Goal: Information Seeking & Learning: Learn about a topic

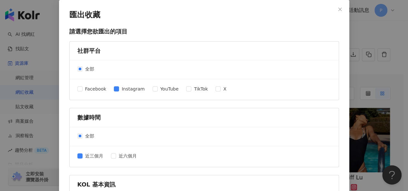
scroll to position [307, 0]
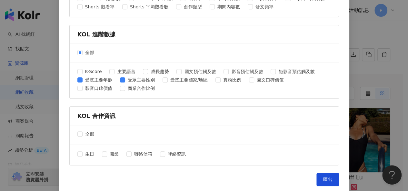
drag, startPoint x: 396, startPoint y: 41, endPoint x: 354, endPoint y: 28, distance: 43.7
click at [396, 41] on div "匯出收藏 請選擇您欲匯出的項目 社群平台 全部 Facebook Instagram YouTube TikTok X 數據時間 全部 近三個月 近六個月 K…" at bounding box center [204, 95] width 408 height 191
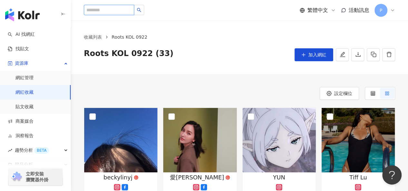
click at [115, 10] on input "search" at bounding box center [109, 10] width 50 height 10
paste input "**********"
type input "**********"
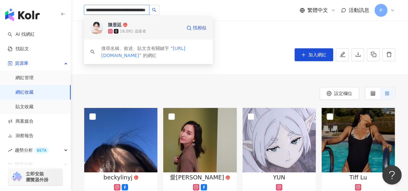
click at [155, 32] on div "18,091 追蹤者" at bounding box center [145, 31] width 74 height 6
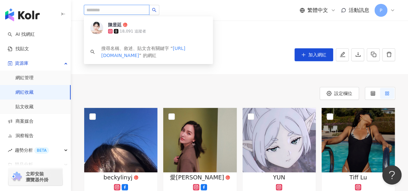
scroll to position [0, 0]
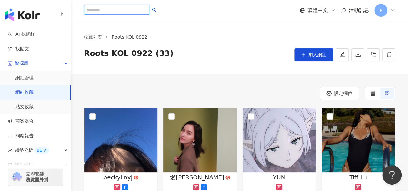
paste input "**********"
type input "**********"
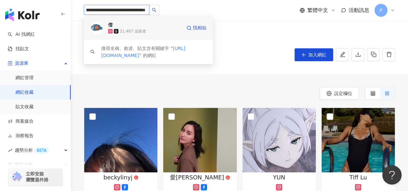
click at [144, 27] on span "儒" at bounding box center [129, 25] width 42 height 6
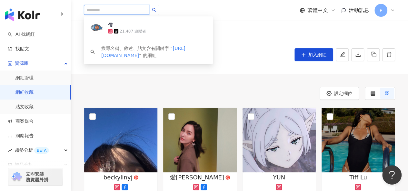
scroll to position [0, 0]
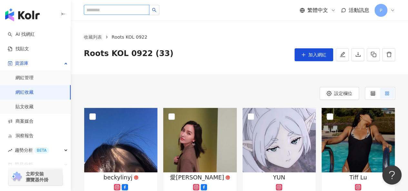
click at [132, 9] on input "search" at bounding box center [117, 10] width 66 height 10
paste input "**********"
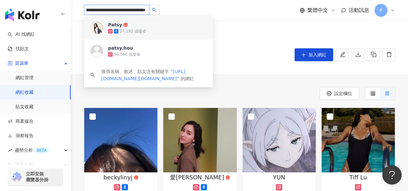
type input "**********"
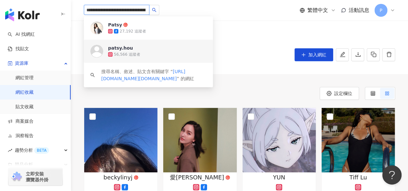
click at [156, 60] on div "patsy.hou 56,566 追蹤者" at bounding box center [148, 51] width 129 height 23
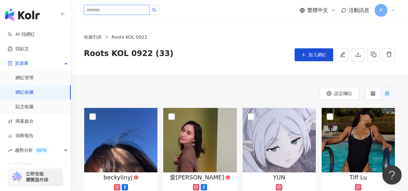
paste input "**********"
type input "**********"
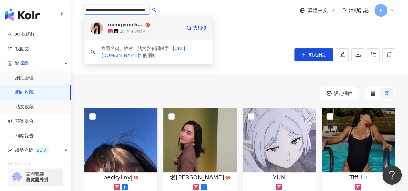
click at [170, 31] on div "20,744 追蹤者" at bounding box center [145, 31] width 74 height 6
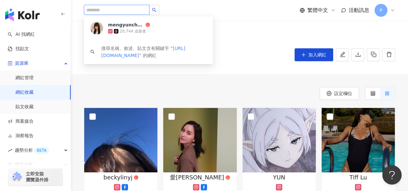
scroll to position [0, 0]
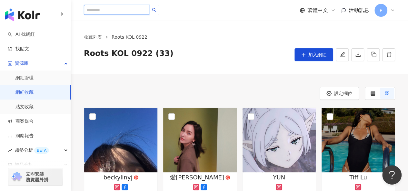
paste input "**********"
type input "**********"
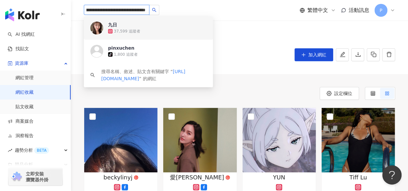
click at [150, 36] on div "九日 37,599 追蹤者" at bounding box center [148, 27] width 129 height 23
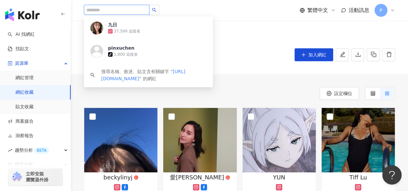
scroll to position [0, 0]
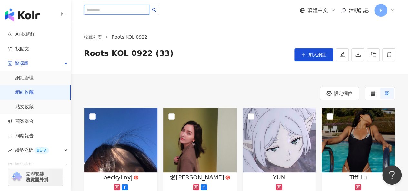
paste input "**********"
type input "**********"
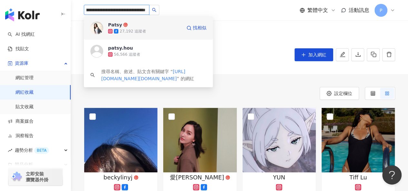
click at [163, 27] on div "Patsy 27,192 追蹤者" at bounding box center [145, 28] width 74 height 13
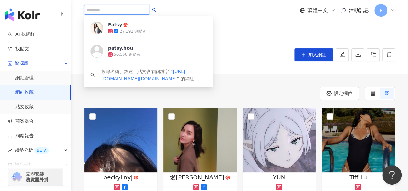
scroll to position [0, 0]
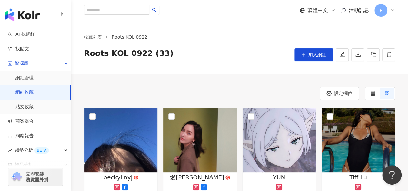
click at [170, 30] on div "收藏列表 Roots KOL 0922 Roots KOL 0922 (33) 加入網紅" at bounding box center [239, 48] width 337 height 54
click at [130, 8] on input "search" at bounding box center [117, 10] width 66 height 10
paste input "**********"
type input "**********"
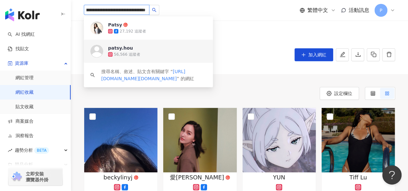
click at [157, 47] on div "patsy.hou 56,566 追蹤者" at bounding box center [157, 51] width 98 height 13
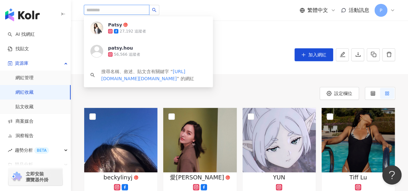
scroll to position [0, 0]
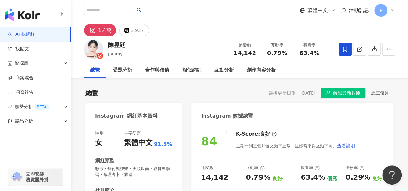
click at [347, 49] on icon at bounding box center [345, 49] width 6 height 6
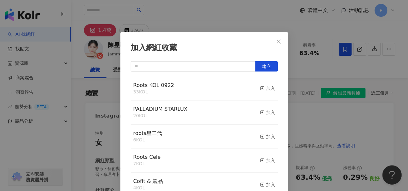
scroll to position [9, 0]
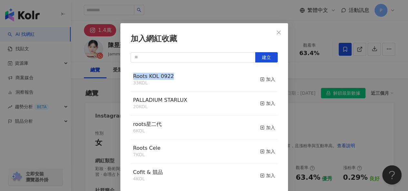
drag, startPoint x: 134, startPoint y: 78, endPoint x: 118, endPoint y: 78, distance: 15.5
click at [120, 78] on div "加入網紅收藏 建立 Roots KOL 0922 33 KOL 加入 PALLADIUM STARLUX 20 KOL 加入 roots星二代 6 KOL 加…" at bounding box center [204, 107] width 168 height 169
copy span "Roots KOL 0922"
click at [155, 55] on input "text" at bounding box center [193, 57] width 125 height 10
paste input "**********"
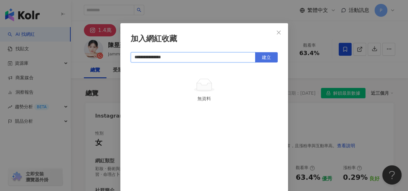
click at [262, 57] on span "建立" at bounding box center [266, 57] width 9 height 5
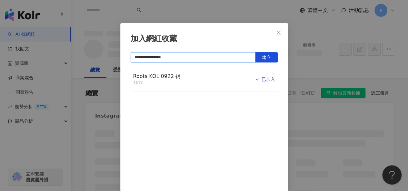
type input "**********"
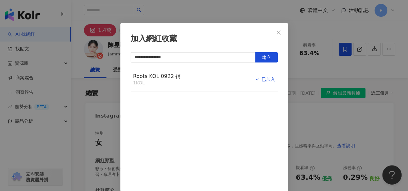
click at [278, 31] on icon "close" at bounding box center [279, 32] width 4 height 4
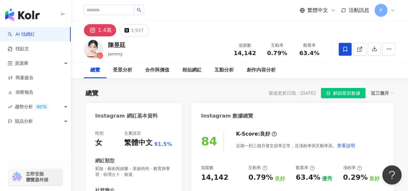
scroll to position [0, 0]
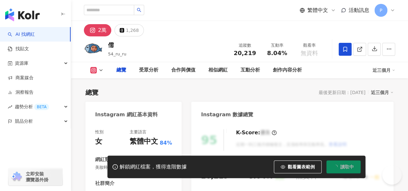
click at [348, 51] on span at bounding box center [345, 49] width 13 height 13
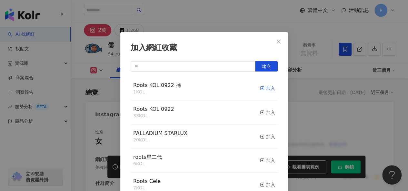
click at [260, 91] on div "加入" at bounding box center [267, 88] width 15 height 7
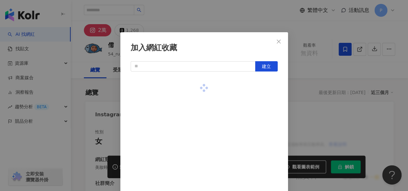
scroll to position [9, 0]
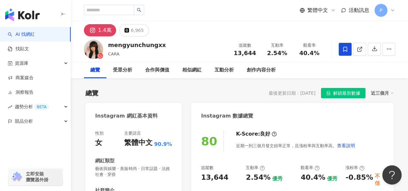
click at [345, 48] on icon at bounding box center [345, 49] width 6 height 6
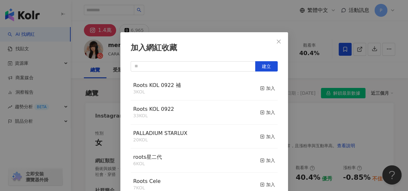
scroll to position [9, 0]
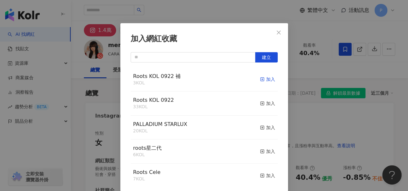
click at [260, 77] on div "加入" at bounding box center [267, 79] width 15 height 7
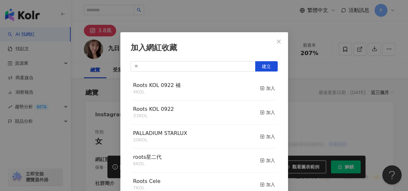
click at [261, 87] on div "Roots KOL 0922 補 4 KOL 加入" at bounding box center [204, 89] width 147 height 24
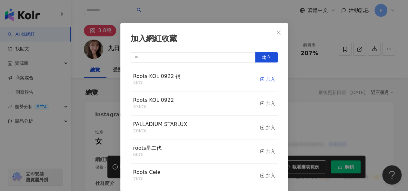
click at [260, 79] on div "加入" at bounding box center [267, 79] width 15 height 7
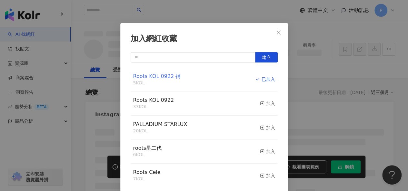
click at [167, 78] on span "Roots KOL 0922 補" at bounding box center [157, 76] width 48 height 6
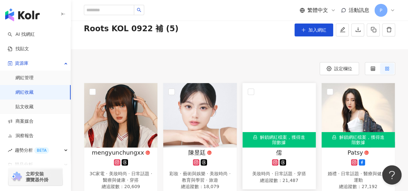
scroll to position [97, 0]
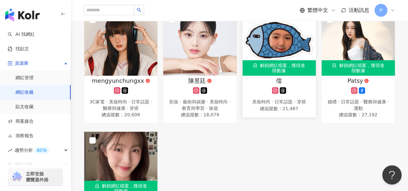
click at [275, 54] on img at bounding box center [279, 43] width 73 height 65
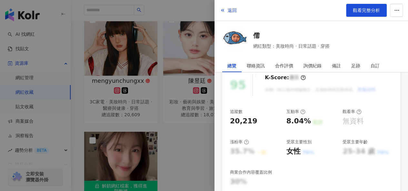
scroll to position [129, 0]
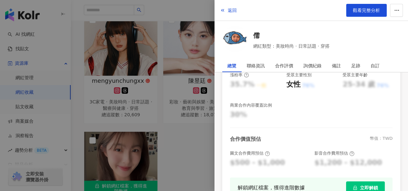
click at [356, 184] on button "立即解鎖" at bounding box center [365, 188] width 39 height 13
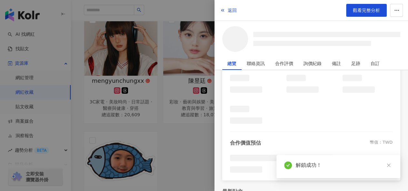
scroll to position [134, 0]
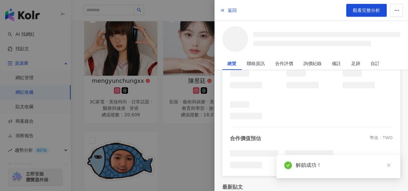
click at [197, 149] on div at bounding box center [204, 95] width 408 height 191
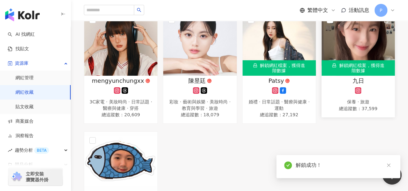
click at [359, 57] on img at bounding box center [358, 43] width 73 height 65
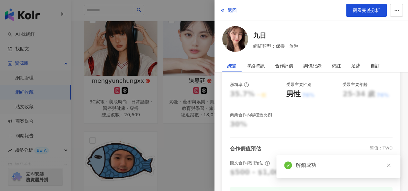
scroll to position [209, 0]
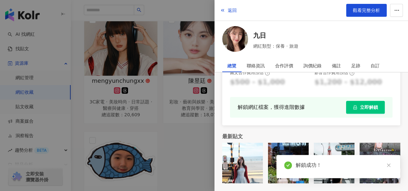
click at [371, 108] on span "立即解鎖" at bounding box center [369, 107] width 18 height 5
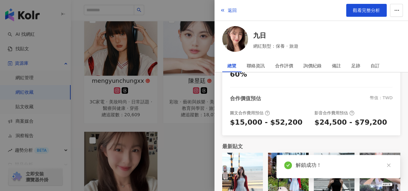
scroll to position [179, 0]
click at [184, 130] on div at bounding box center [204, 95] width 408 height 191
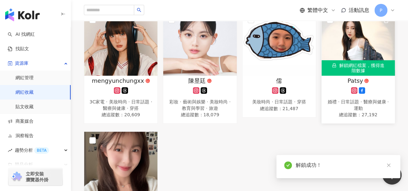
click at [354, 49] on img at bounding box center [358, 43] width 73 height 65
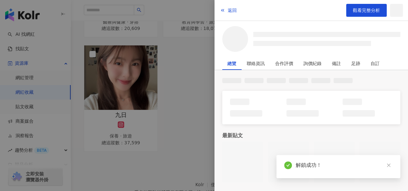
scroll to position [214, 0]
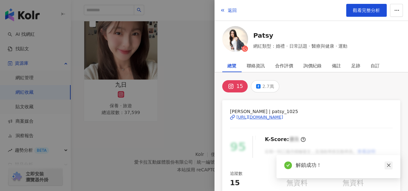
click at [389, 166] on icon "close" at bounding box center [389, 166] width 4 height 4
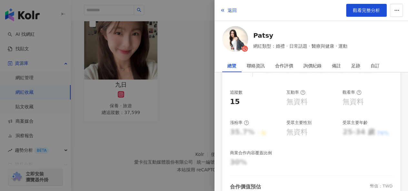
scroll to position [129, 0]
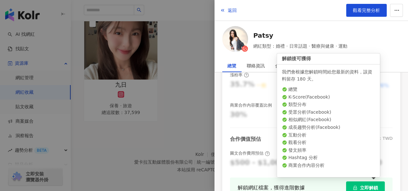
click at [366, 184] on button "立即解鎖" at bounding box center [365, 188] width 39 height 13
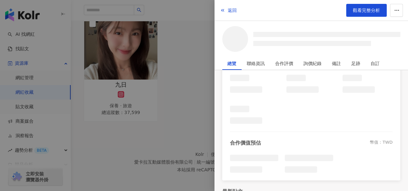
scroll to position [134, 0]
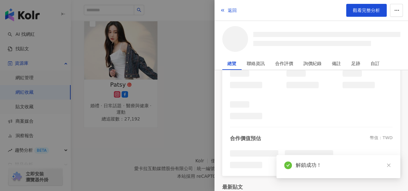
click at [187, 52] on div at bounding box center [204, 95] width 408 height 191
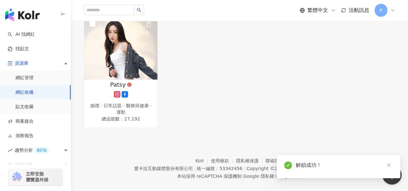
click at [143, 58] on img at bounding box center [120, 47] width 73 height 65
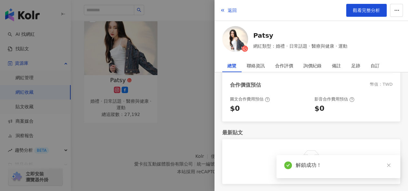
scroll to position [220, 0]
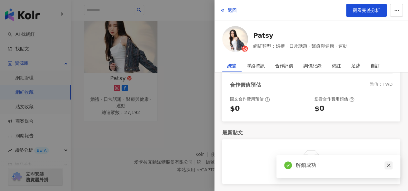
click at [387, 168] on icon "close" at bounding box center [389, 165] width 5 height 5
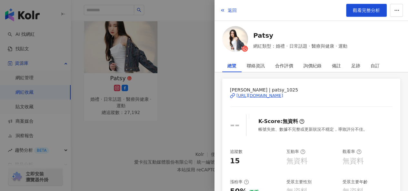
click at [178, 117] on div at bounding box center [204, 95] width 408 height 191
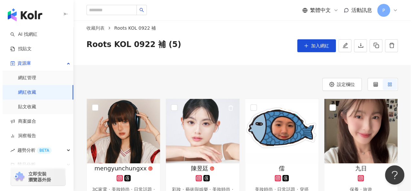
scroll to position [0, 0]
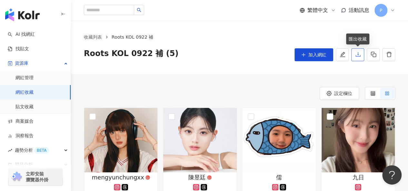
click at [357, 57] on icon "download" at bounding box center [358, 54] width 5 height 5
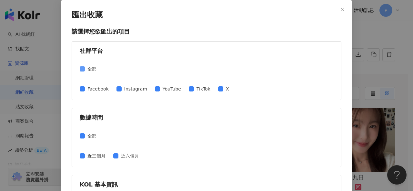
click at [85, 68] on span "全部" at bounding box center [92, 69] width 14 height 7
click at [124, 92] on span "Instagram" at bounding box center [136, 89] width 28 height 7
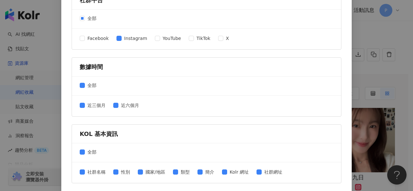
scroll to position [97, 0]
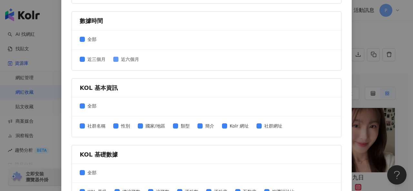
click at [128, 58] on span "近六個月" at bounding box center [129, 59] width 23 height 7
drag, startPoint x: 101, startPoint y: 126, endPoint x: 107, endPoint y: 126, distance: 6.8
click at [100, 126] on span "社群名稱" at bounding box center [96, 126] width 23 height 7
drag, startPoint x: 149, startPoint y: 125, endPoint x: 163, endPoint y: 125, distance: 14.2
click at [149, 125] on span "國家/地區" at bounding box center [155, 126] width 25 height 7
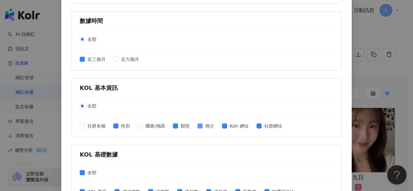
click at [205, 124] on span "簡介" at bounding box center [210, 126] width 14 height 7
click at [246, 125] on span "Kolr 網址" at bounding box center [239, 126] width 24 height 7
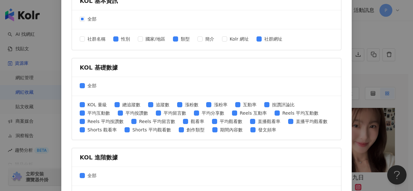
scroll to position [226, 0]
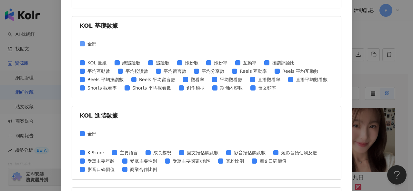
click at [95, 42] on span "全部" at bounding box center [92, 43] width 14 height 7
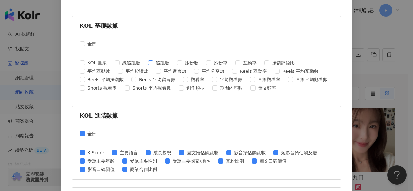
click at [157, 60] on span "追蹤數" at bounding box center [162, 62] width 19 height 7
click at [242, 59] on span "互動率" at bounding box center [249, 62] width 19 height 7
click at [91, 69] on span "平均互動數" at bounding box center [99, 71] width 28 height 7
drag, startPoint x: 122, startPoint y: 69, endPoint x: 149, endPoint y: 69, distance: 27.1
click at [123, 69] on span "平均按讚數" at bounding box center [137, 71] width 28 height 7
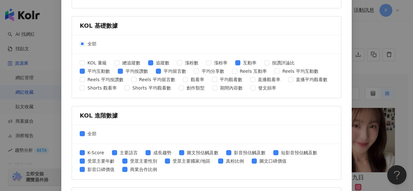
scroll to position [291, 0]
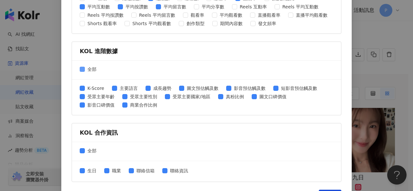
click at [88, 67] on span "全部" at bounding box center [92, 69] width 14 height 7
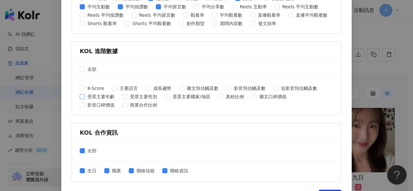
click at [99, 95] on span "受眾主要年齡" at bounding box center [101, 96] width 32 height 7
click at [135, 95] on span "受眾主要性別" at bounding box center [144, 96] width 32 height 7
click at [92, 150] on span "全部" at bounding box center [92, 151] width 14 height 7
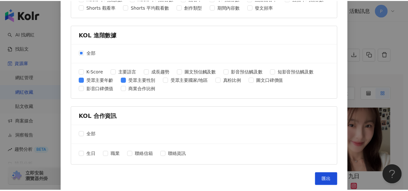
scroll to position [307, 0]
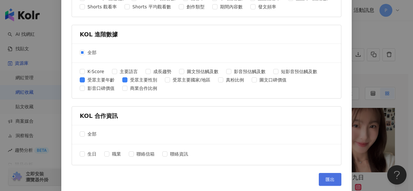
click at [331, 179] on span "匯出" at bounding box center [330, 179] width 9 height 5
click at [359, 30] on div "匯出收藏 請選擇您欲匯出的項目 社群平台 全部 Facebook Instagram YouTube TikTok X 數據時間 全部 近三個月 近六個月 K…" at bounding box center [206, 95] width 413 height 191
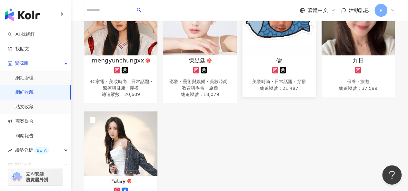
scroll to position [194, 0]
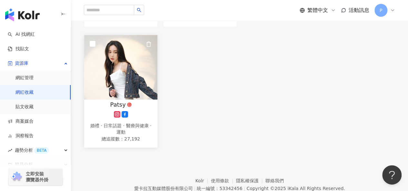
click at [145, 73] on img at bounding box center [120, 67] width 73 height 65
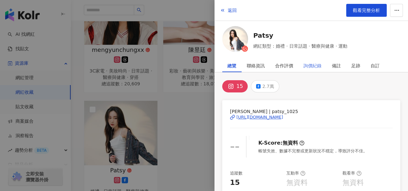
scroll to position [65, 0]
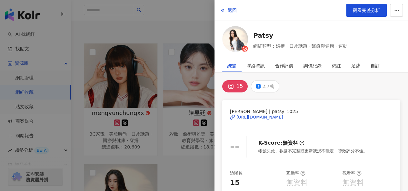
click at [277, 118] on div "[URL][DOMAIN_NAME]" at bounding box center [260, 118] width 47 height 6
drag, startPoint x: 263, startPoint y: 111, endPoint x: 294, endPoint y: 108, distance: 31.4
click at [294, 108] on span "[PERSON_NAME] | patsy_1025" at bounding box center [311, 111] width 163 height 7
copy span "patsy_1025"
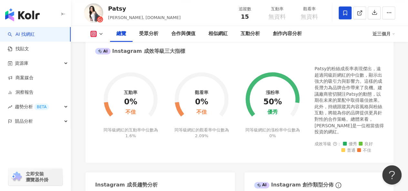
scroll to position [226, 0]
